Goal: Information Seeking & Learning: Learn about a topic

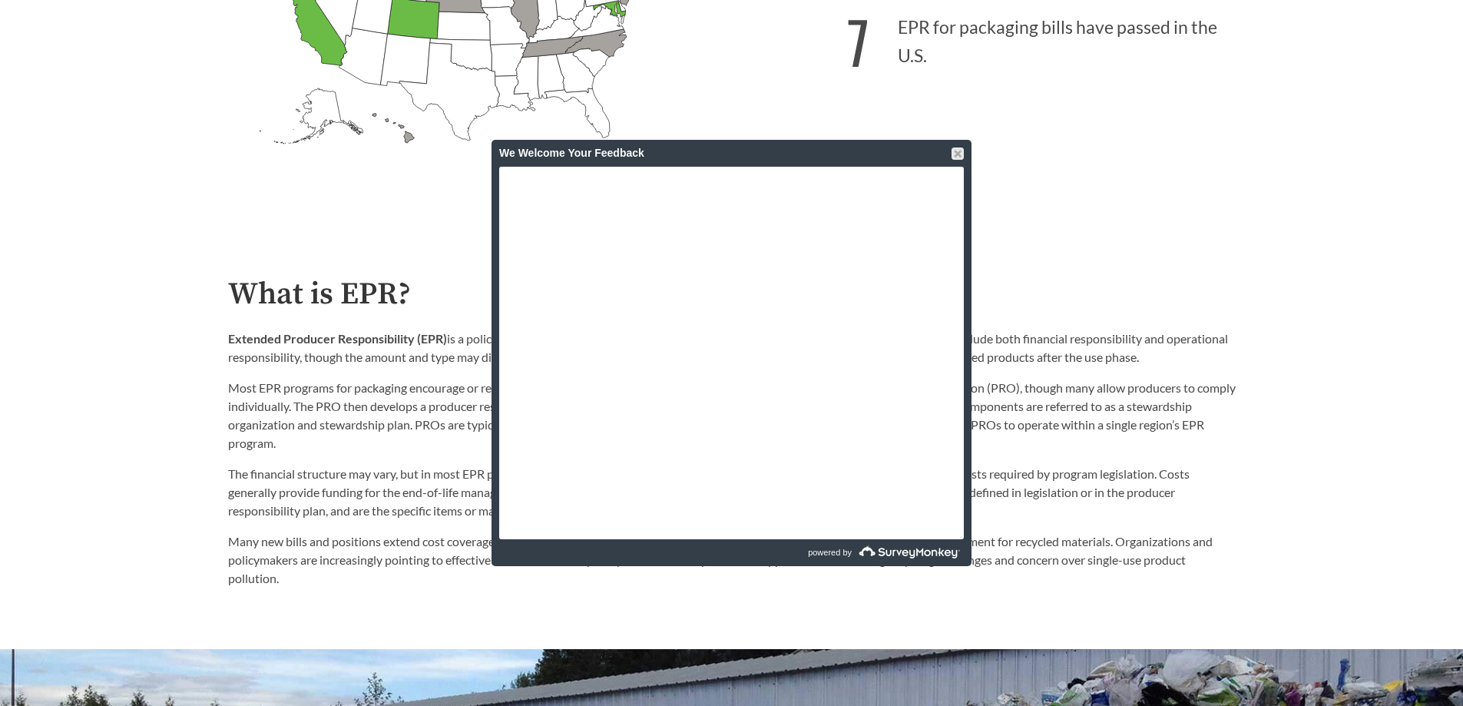
scroll to position [768, 0]
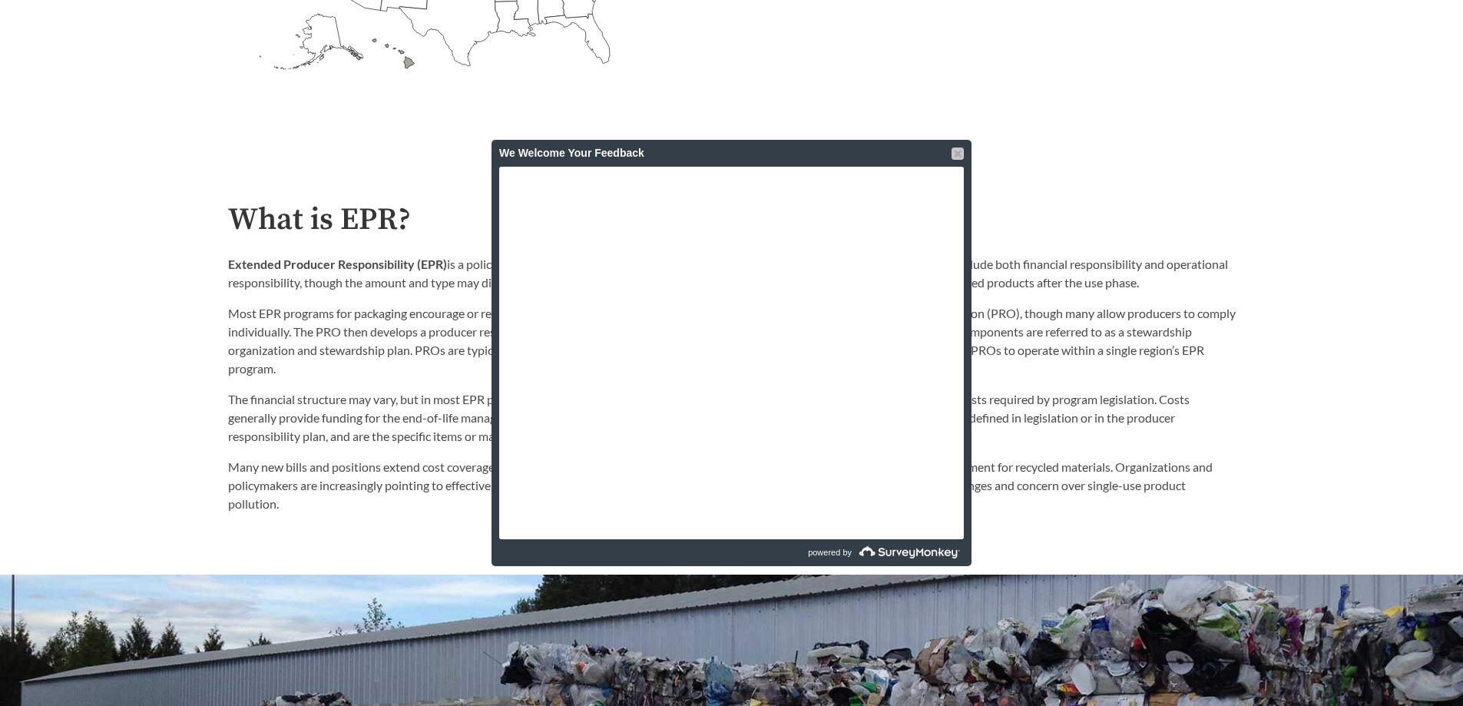
click at [953, 151] on div at bounding box center [958, 153] width 12 height 12
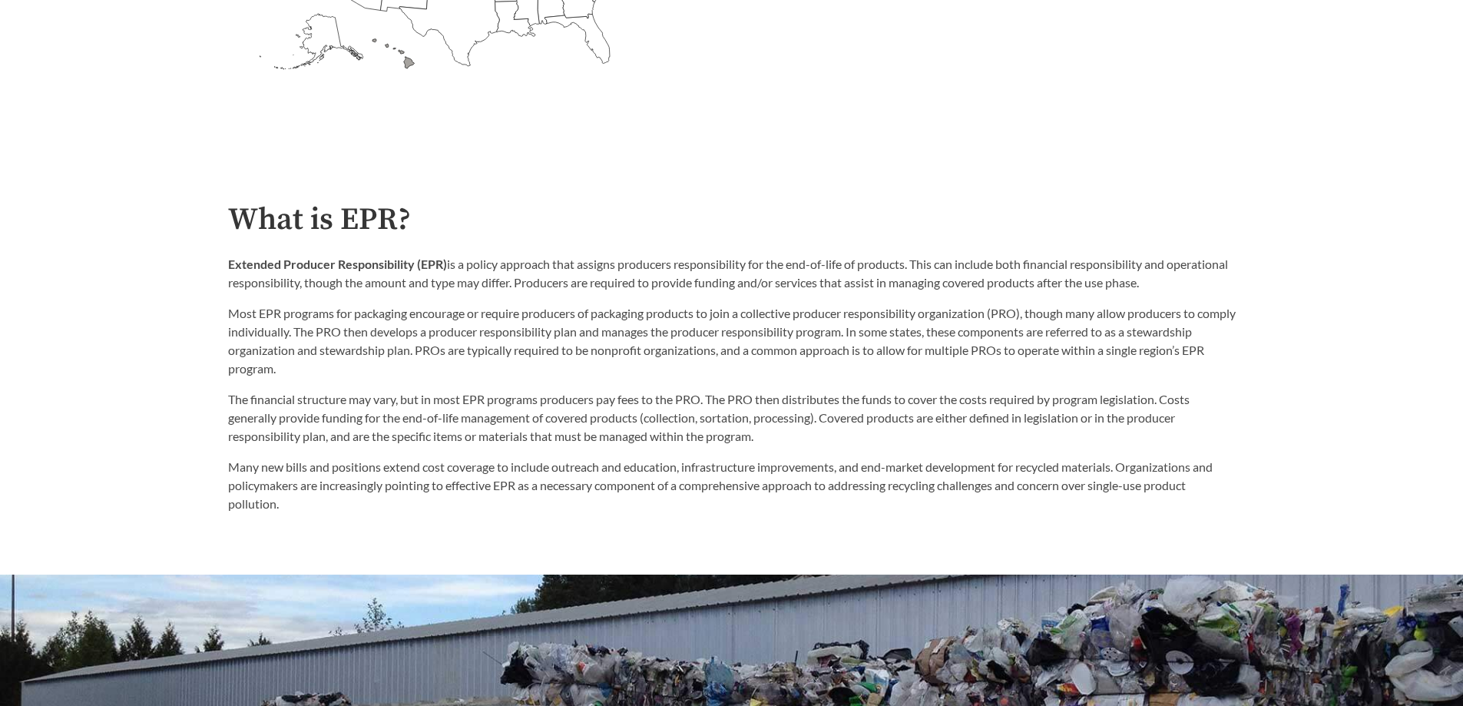
click at [535, 299] on div "Extended Producer Responsibility (EPR) is a policy approach that assigns produc…" at bounding box center [732, 316] width 1008 height 123
drag, startPoint x: 449, startPoint y: 267, endPoint x: 1221, endPoint y: 287, distance: 773.0
click at [1221, 287] on p "Extended Producer Responsibility (EPR) is a policy approach that assigns produc…" at bounding box center [732, 273] width 1008 height 37
copy p "is a policy approach that assigns producers responsibility for the end-of-life …"
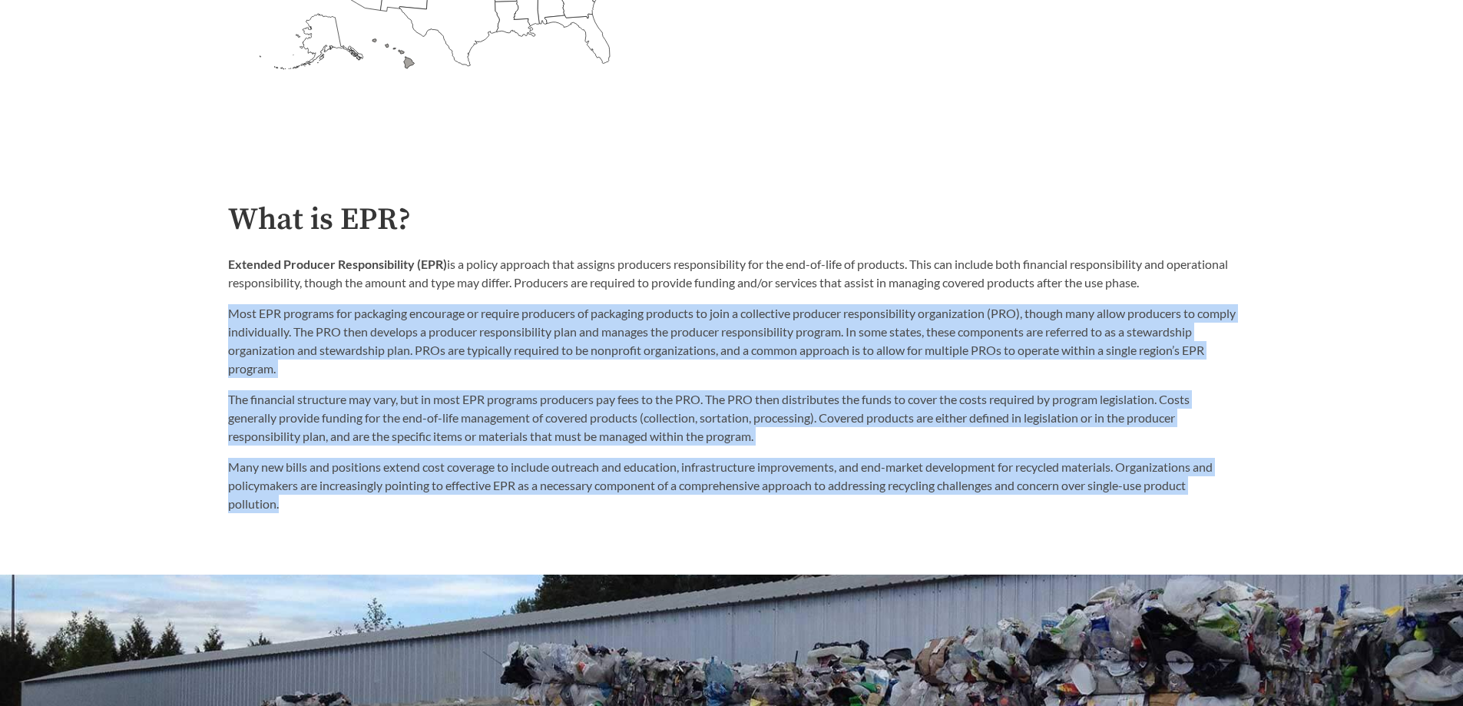
drag, startPoint x: 230, startPoint y: 316, endPoint x: 1234, endPoint y: 481, distance: 1018.2
copy div "Most EPR programs for packaging encourage or require producers of packaging pro…"
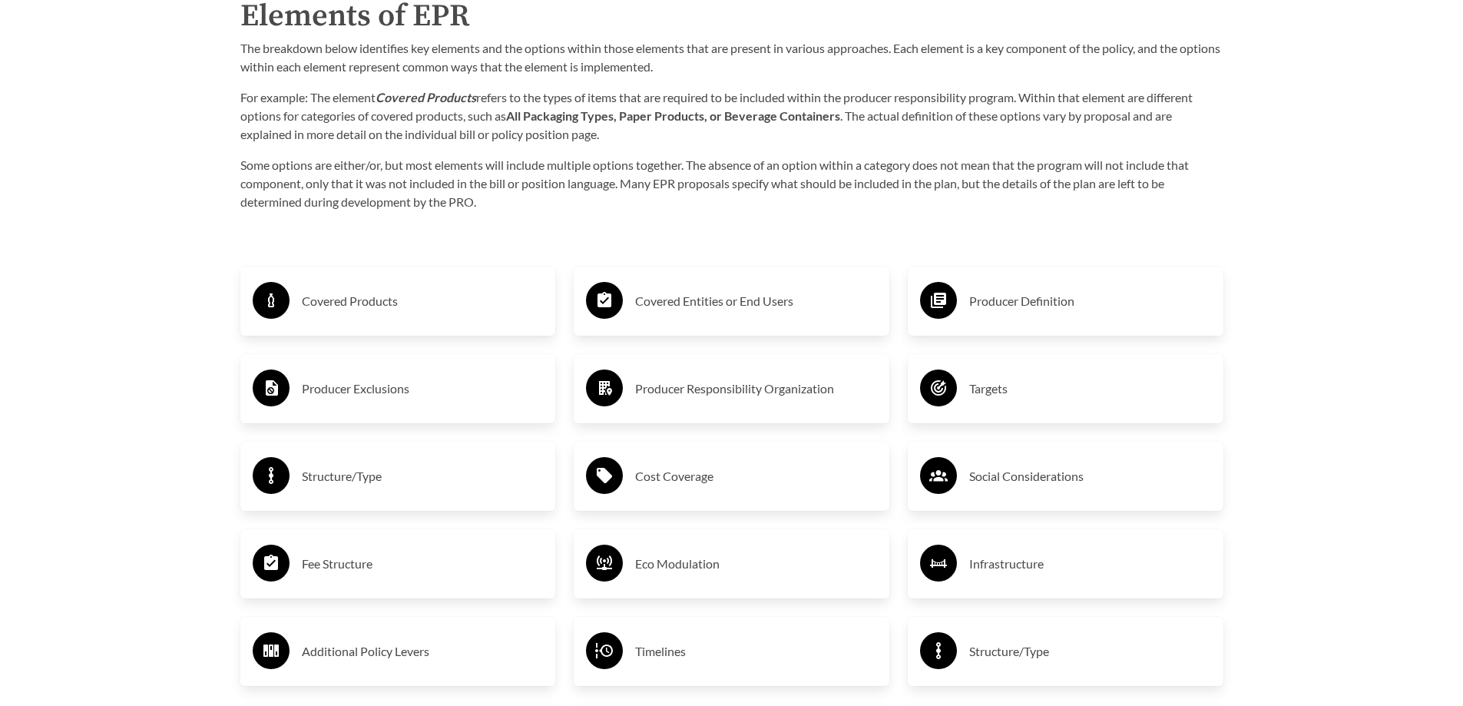
scroll to position [2535, 0]
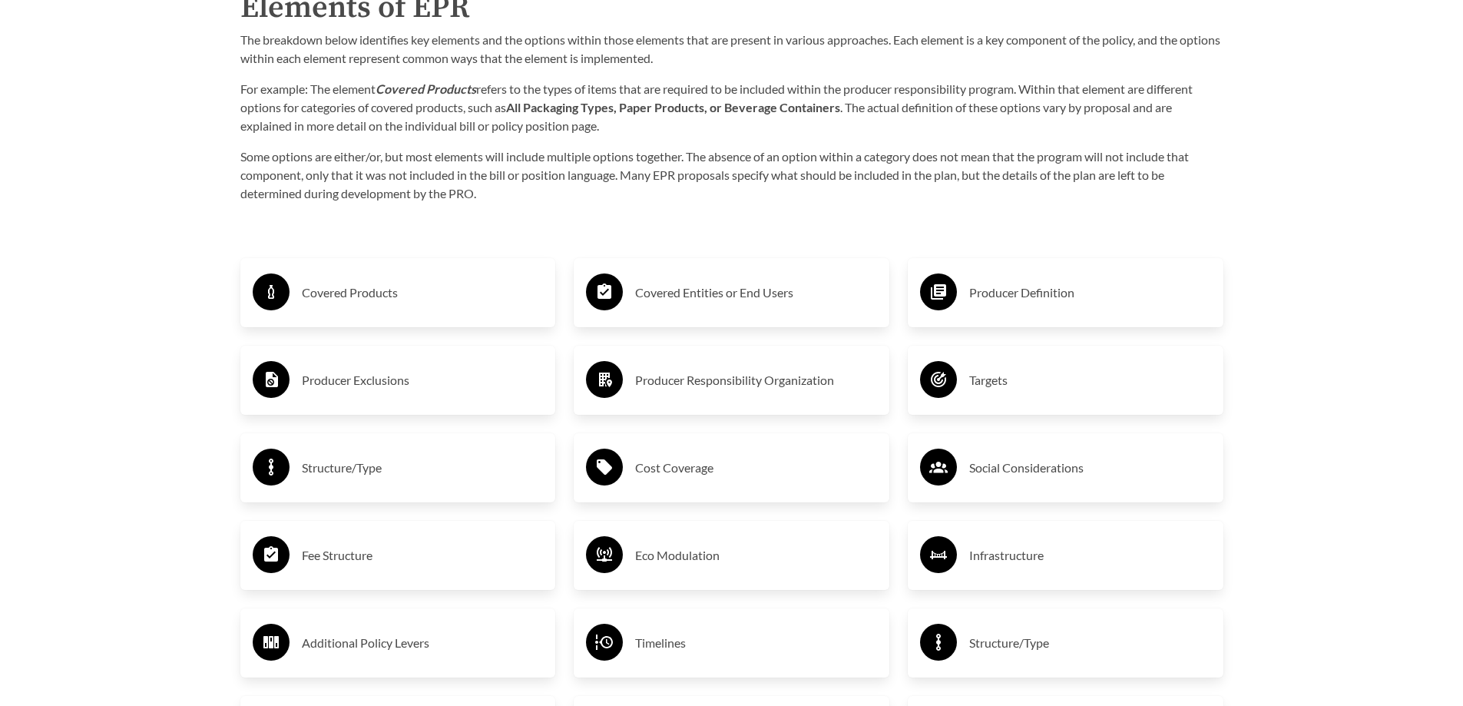
click at [999, 299] on h3 "Producer Definition" at bounding box center [1090, 292] width 242 height 25
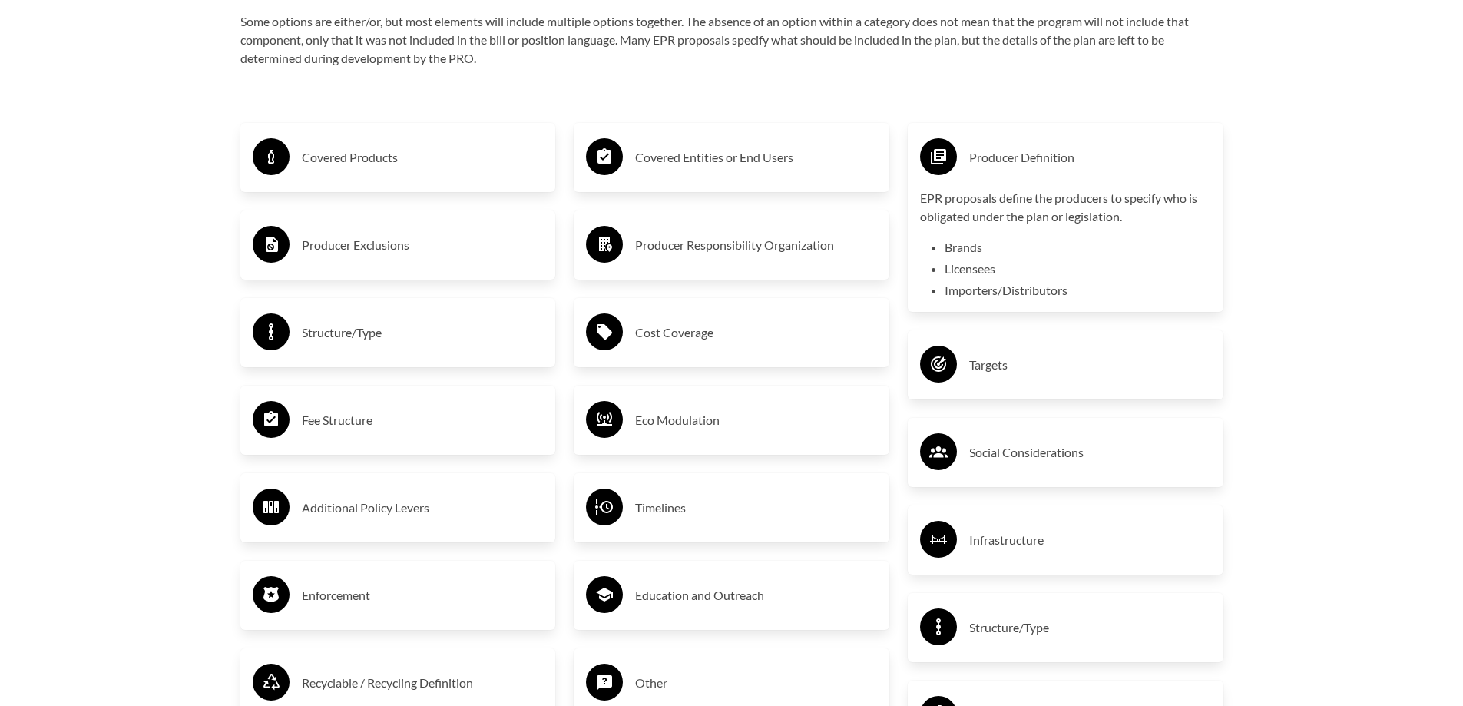
scroll to position [2688, 0]
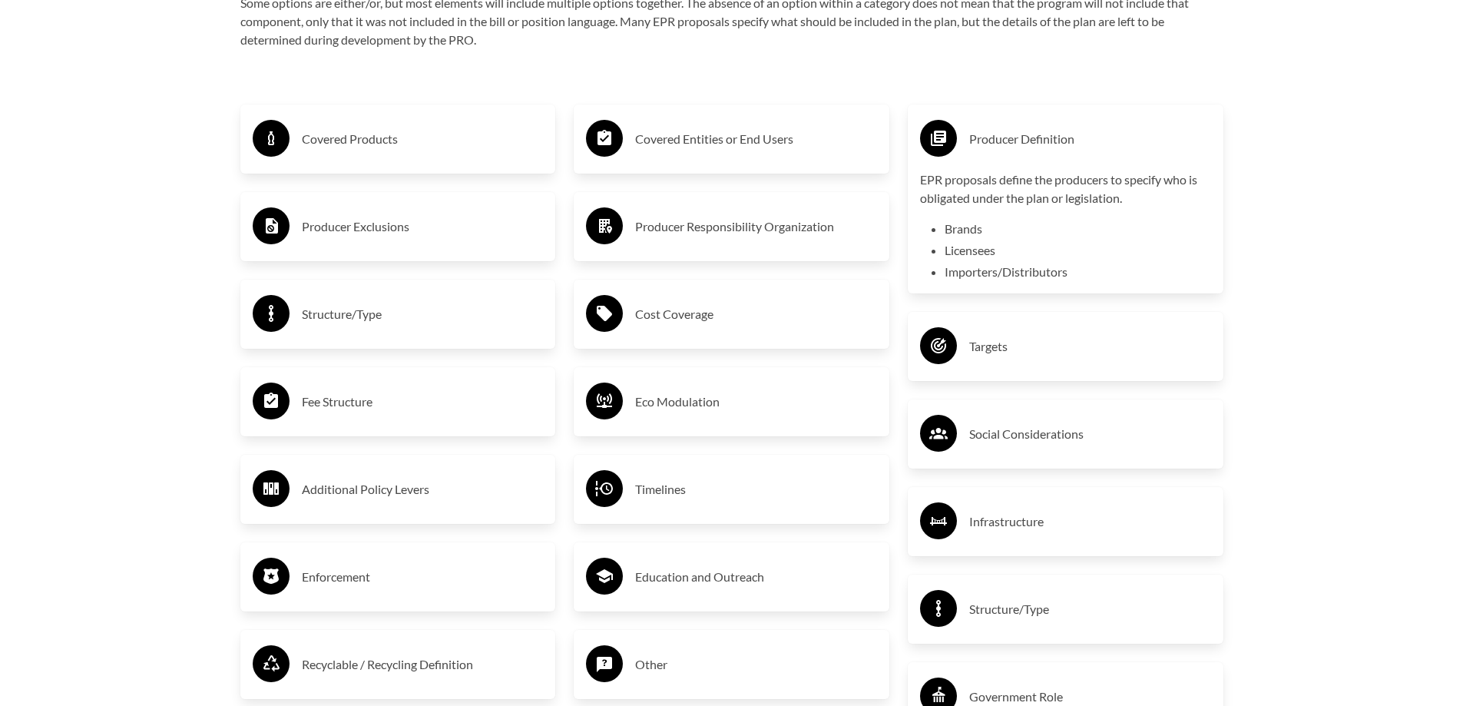
click at [1243, 456] on div "Purpose of the Guide EPR for packaging and paper products is gaining attention …" at bounding box center [732, 170] width 1032 height 2167
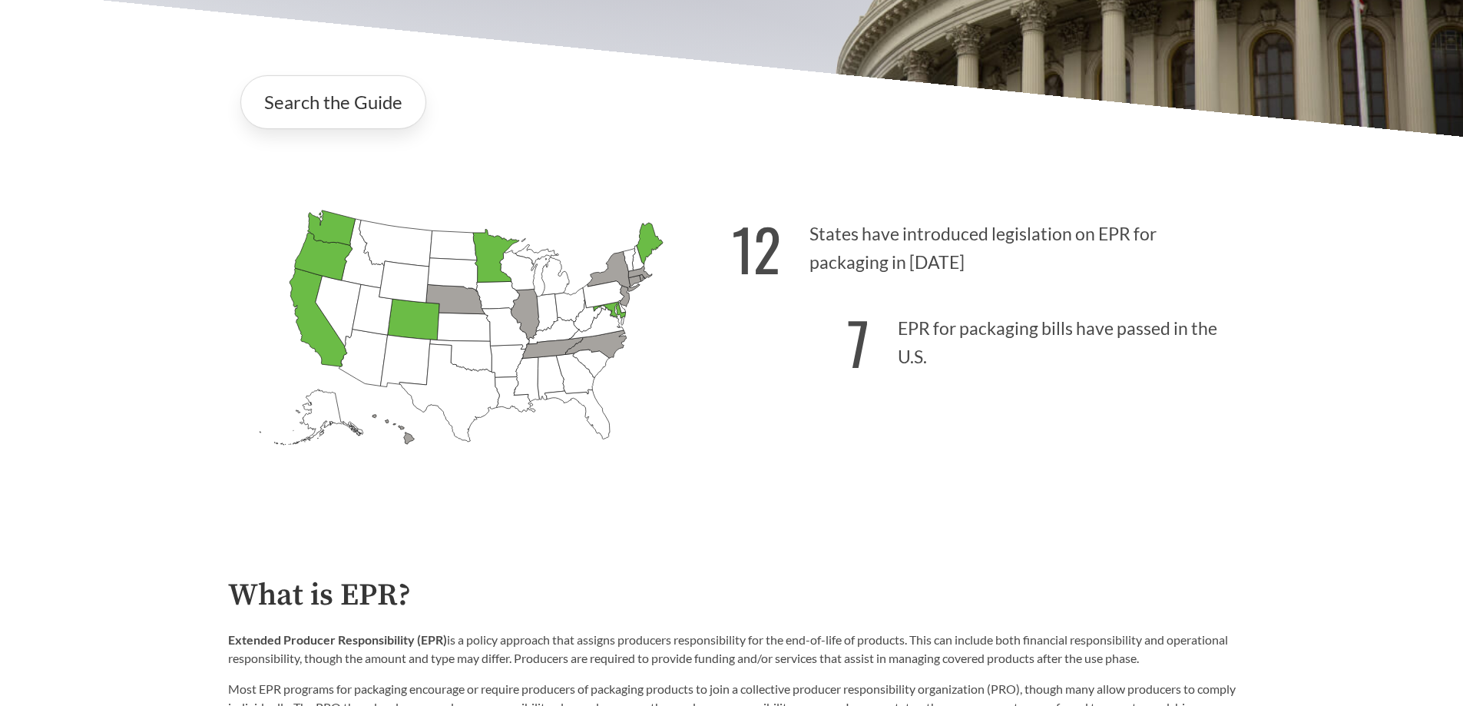
scroll to position [384, 0]
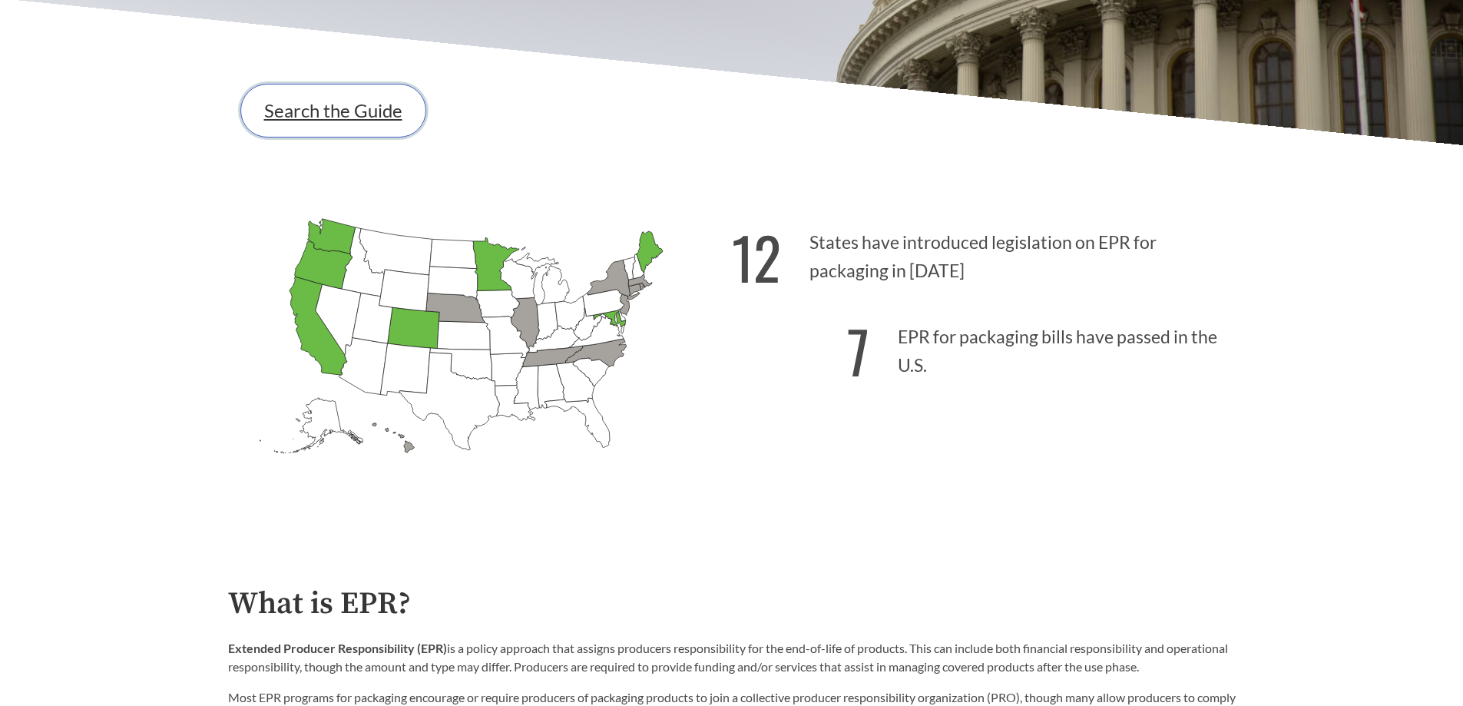
click at [309, 123] on link "Search the Guide" at bounding box center [333, 111] width 186 height 54
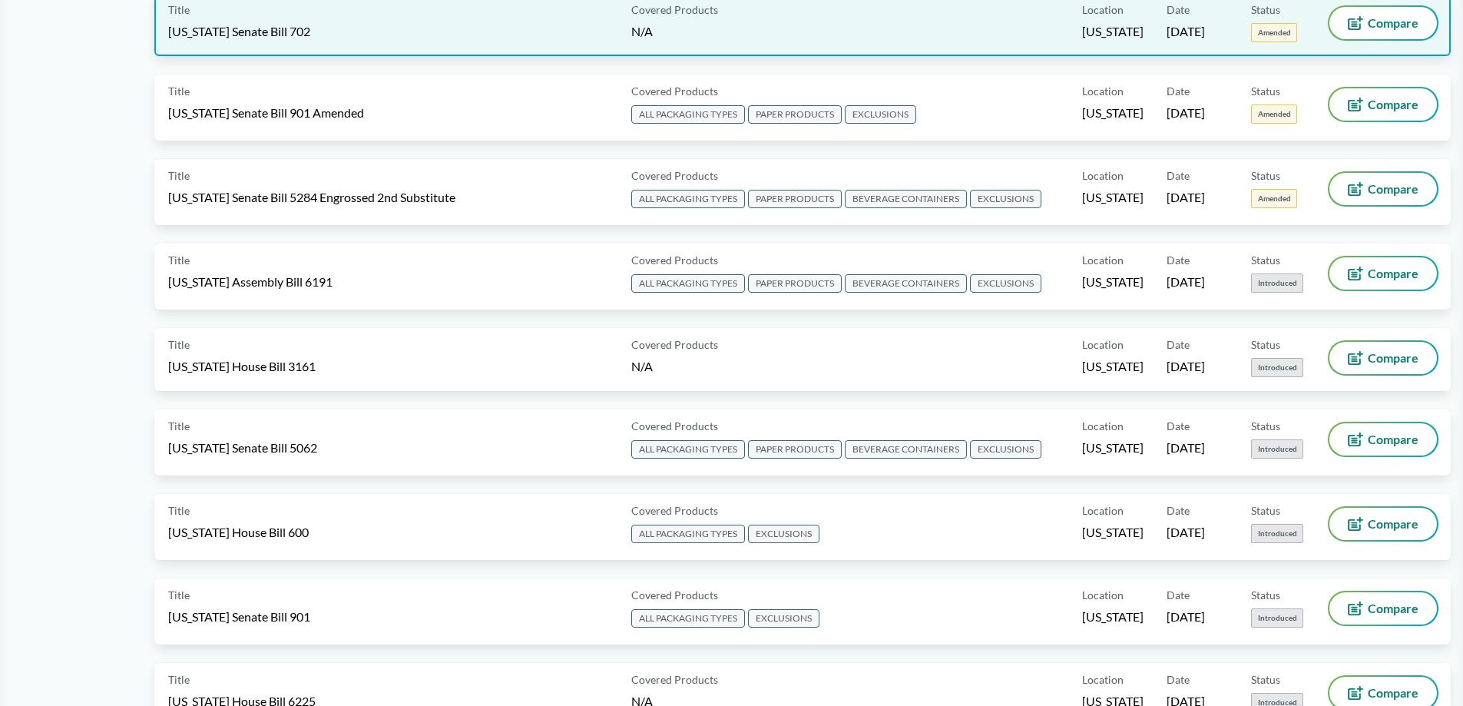
scroll to position [845, 0]
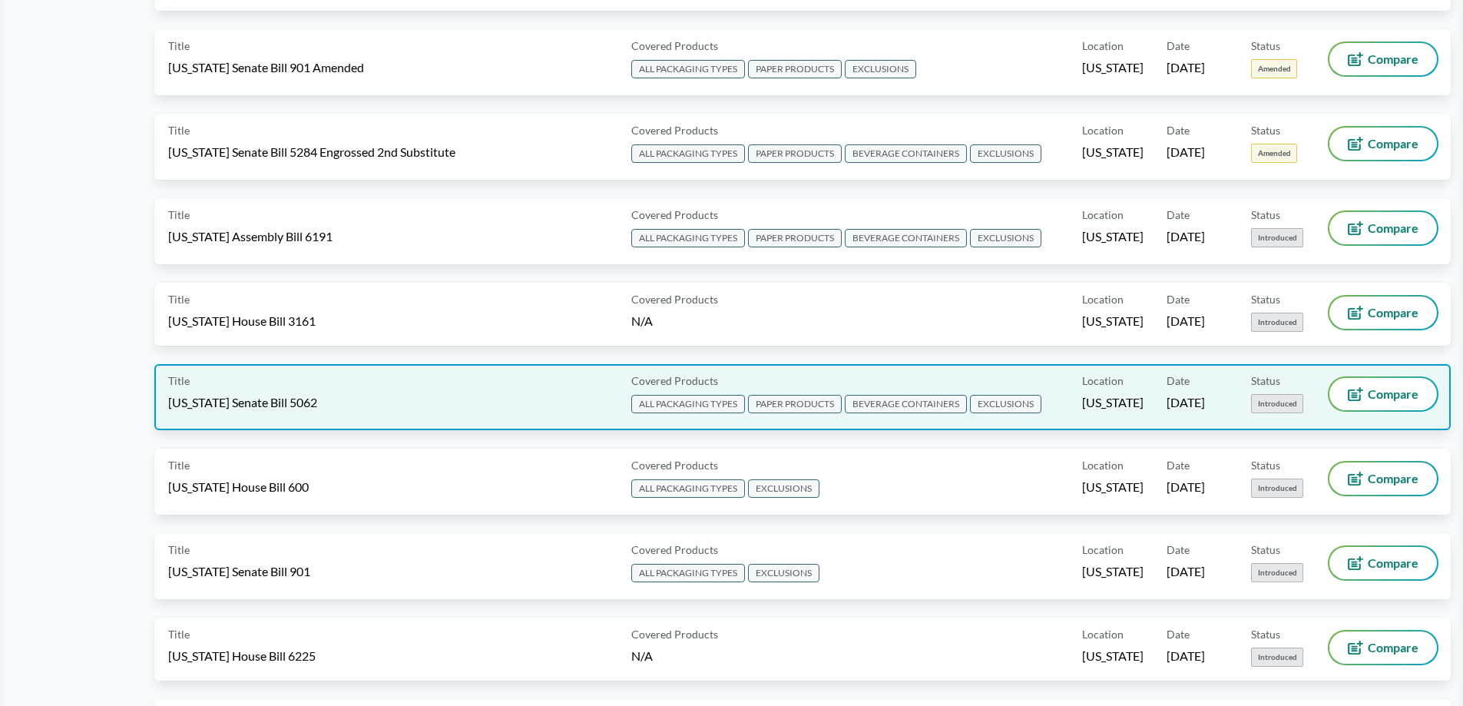
click at [687, 402] on span "ALL PACKAGING TYPES" at bounding box center [688, 404] width 114 height 18
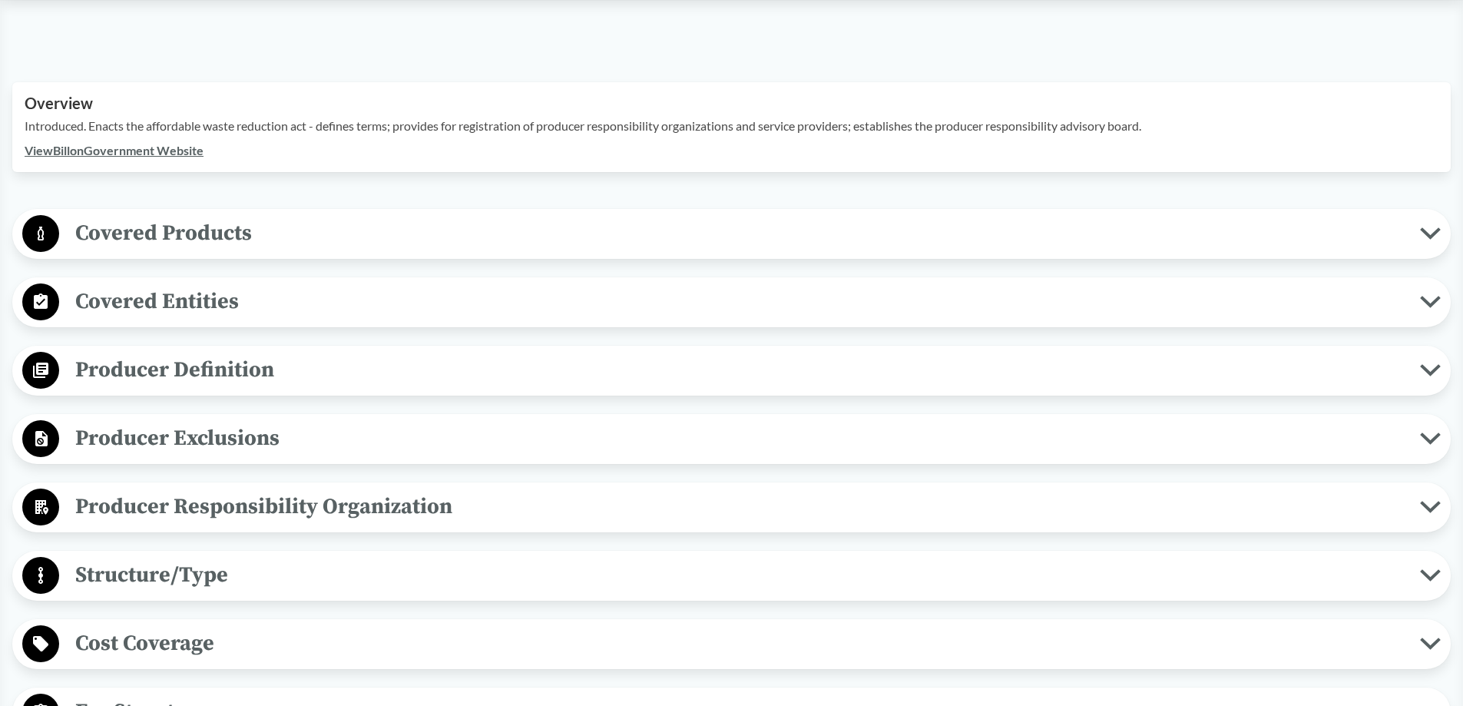
scroll to position [461, 0]
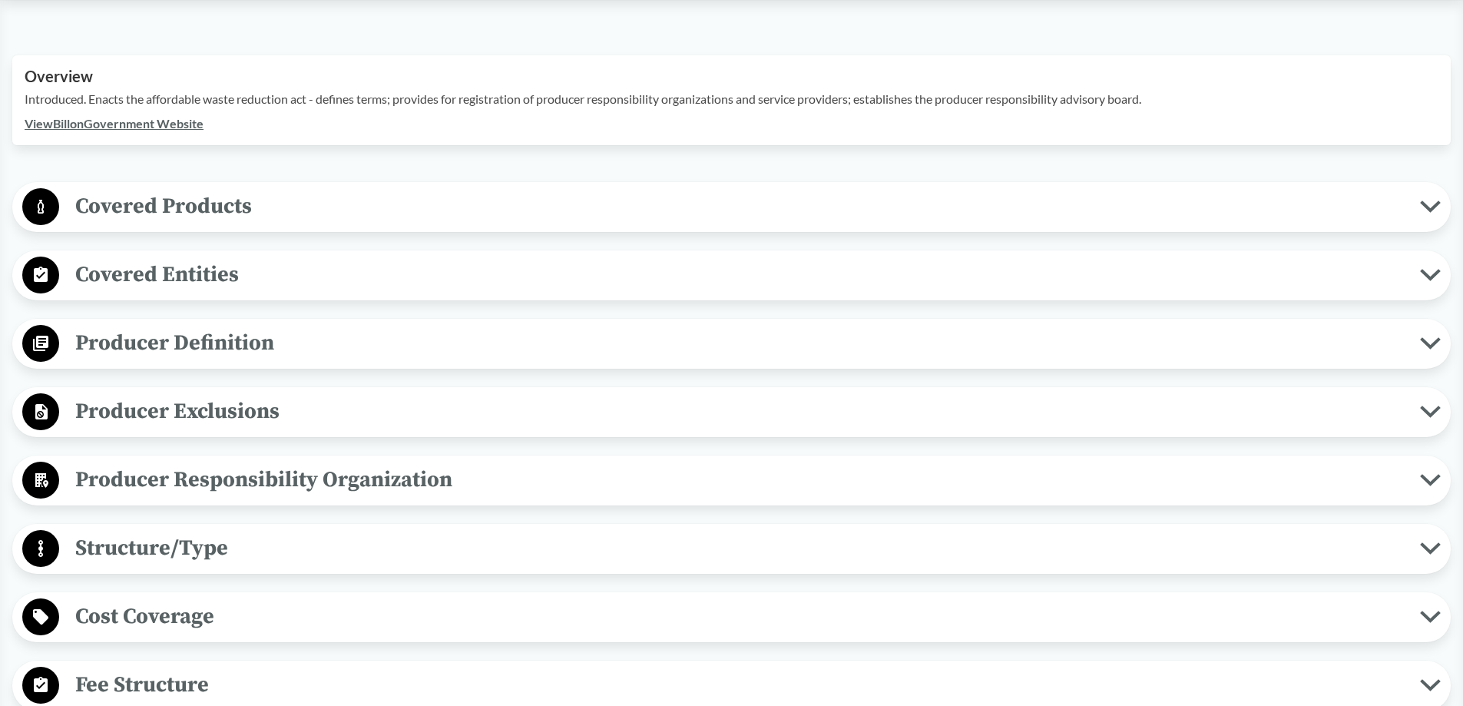
click at [1417, 189] on span "Covered Products" at bounding box center [739, 206] width 1361 height 35
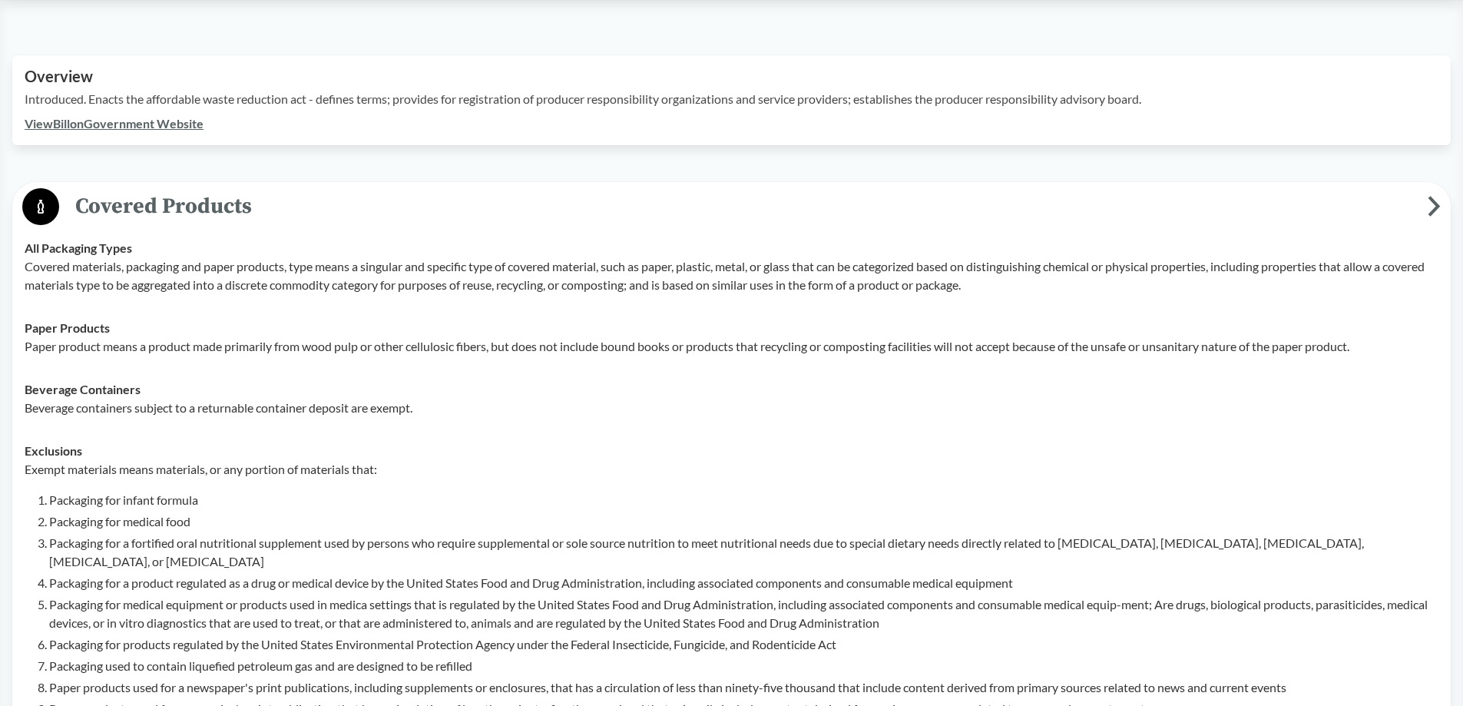
click at [1426, 189] on span "Covered Products" at bounding box center [743, 206] width 1369 height 35
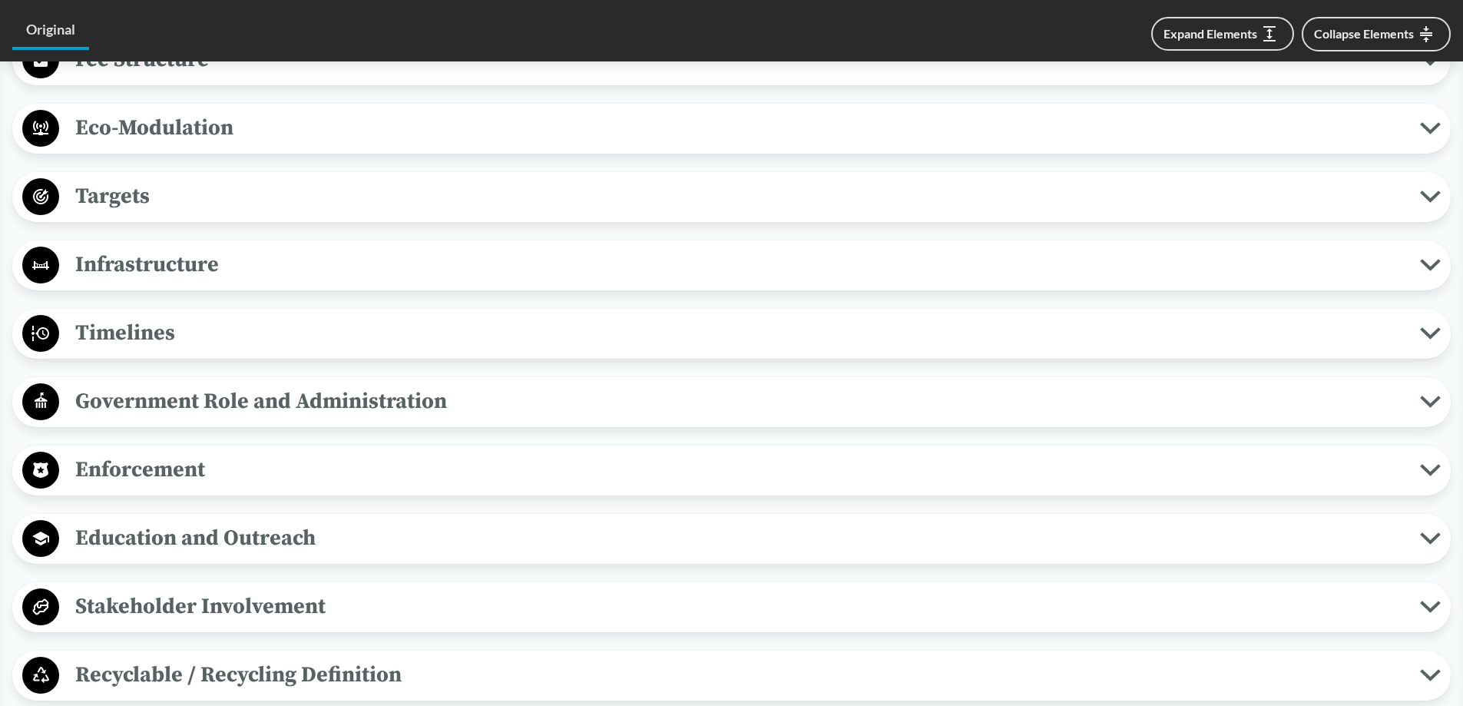
scroll to position [1152, 0]
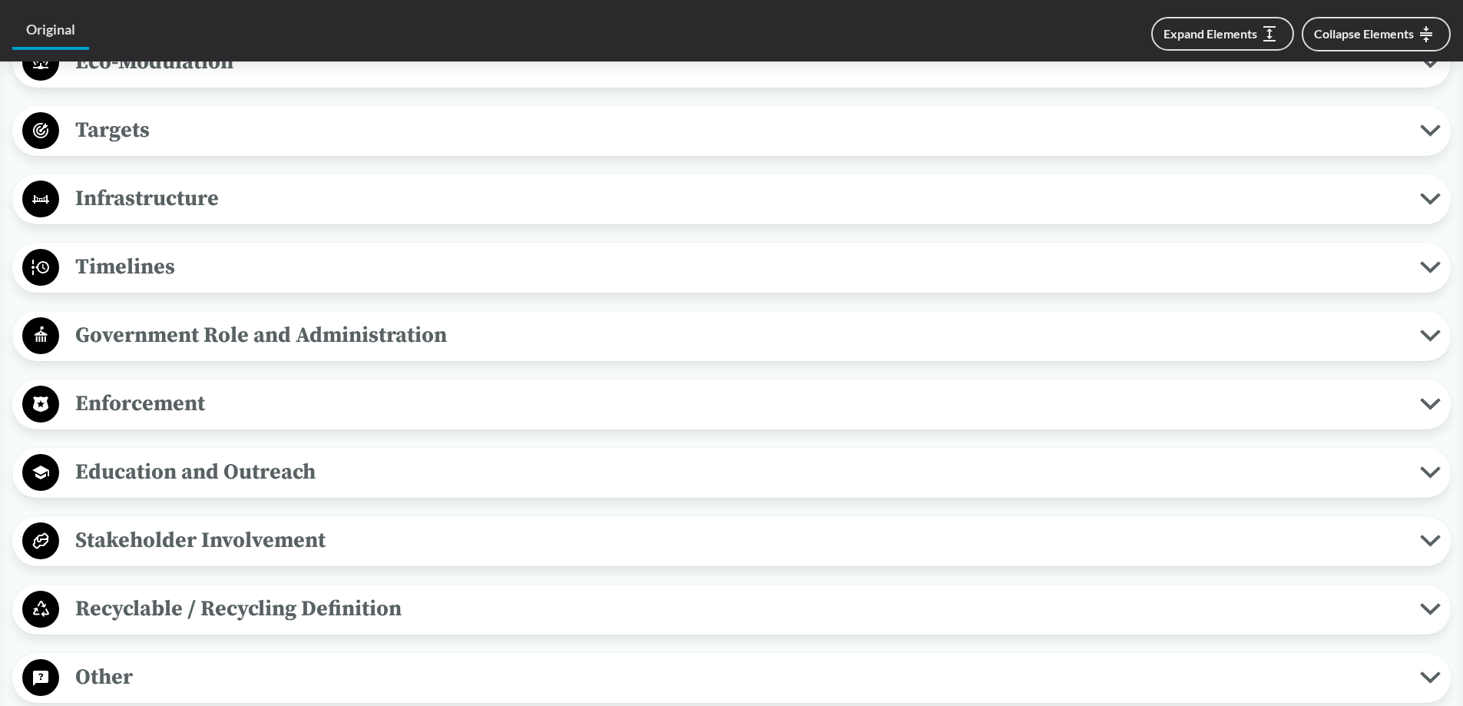
click at [1430, 398] on icon at bounding box center [1430, 404] width 21 height 12
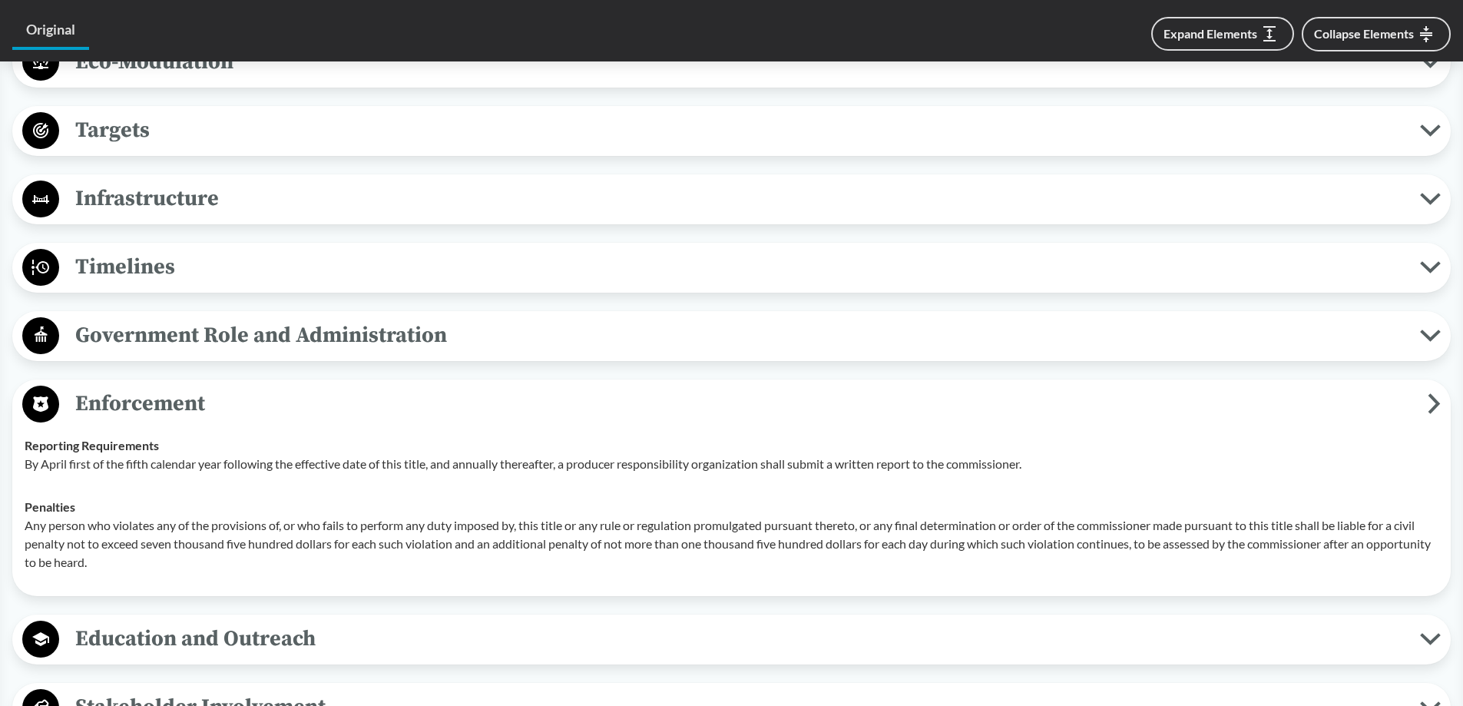
click at [1430, 393] on icon at bounding box center [1434, 403] width 13 height 21
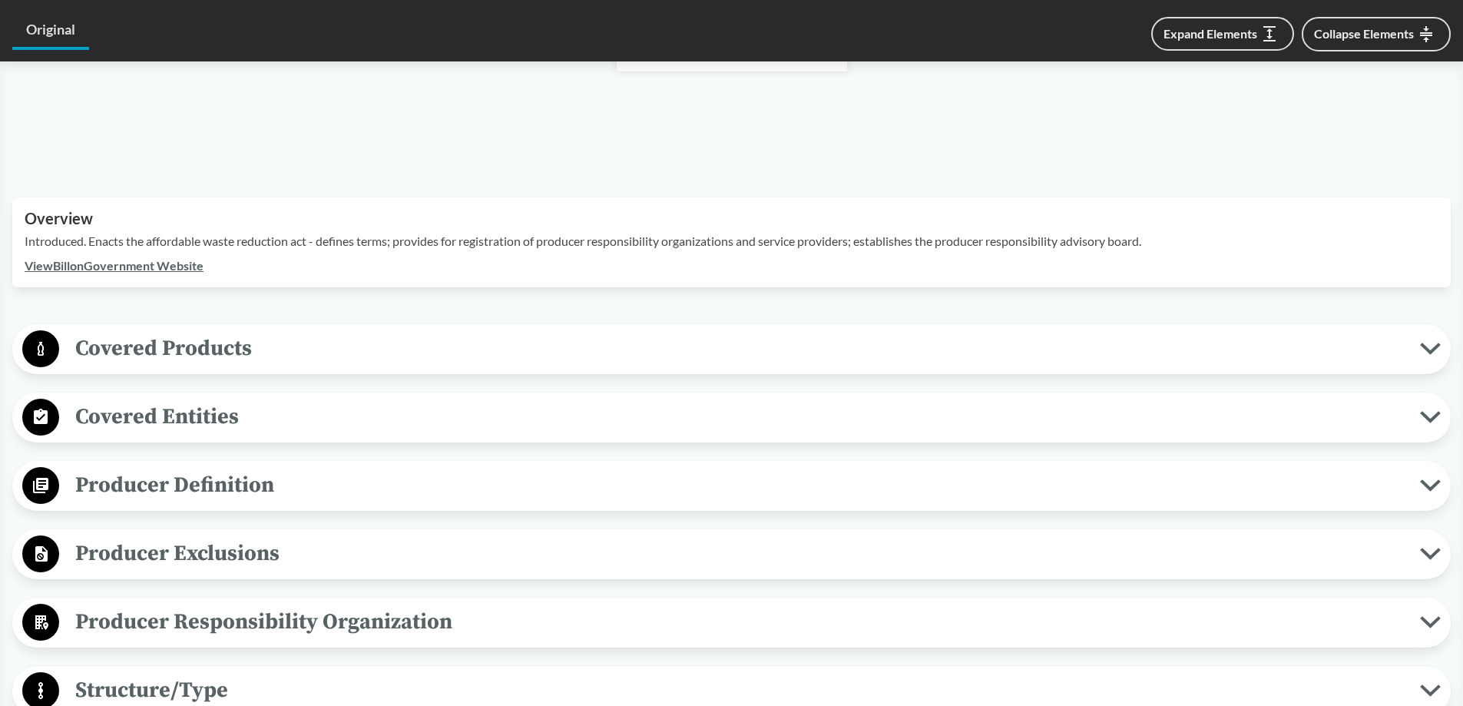
scroll to position [0, 0]
